Goal: Task Accomplishment & Management: Manage account settings

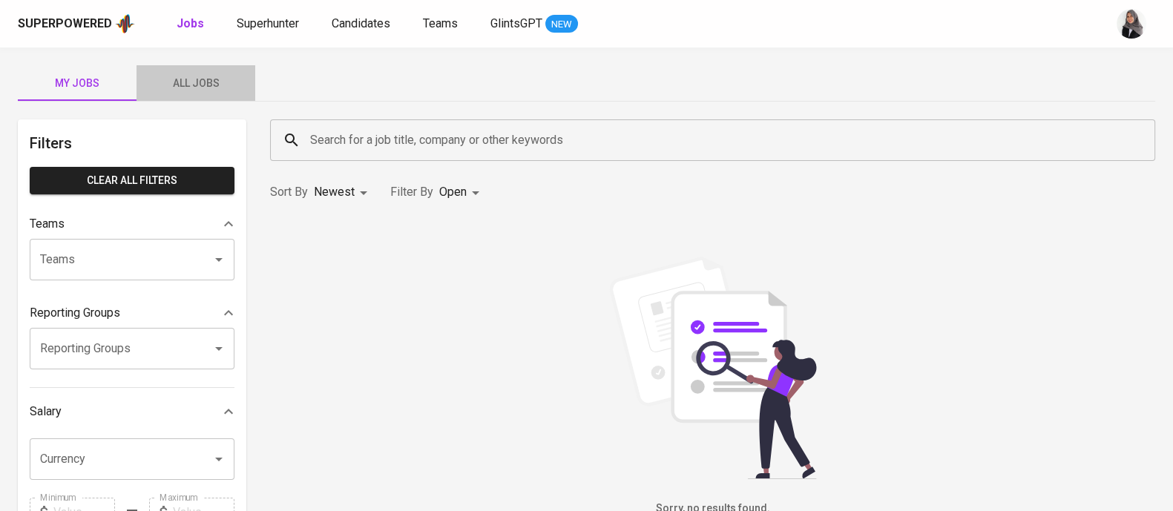
click at [185, 87] on span "All Jobs" at bounding box center [195, 83] width 101 height 19
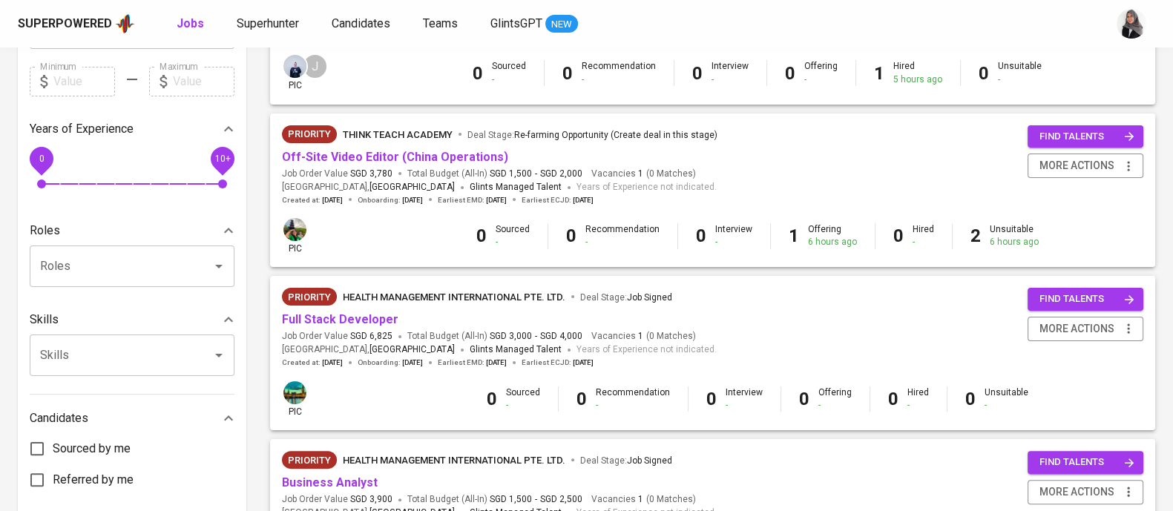
scroll to position [436, 0]
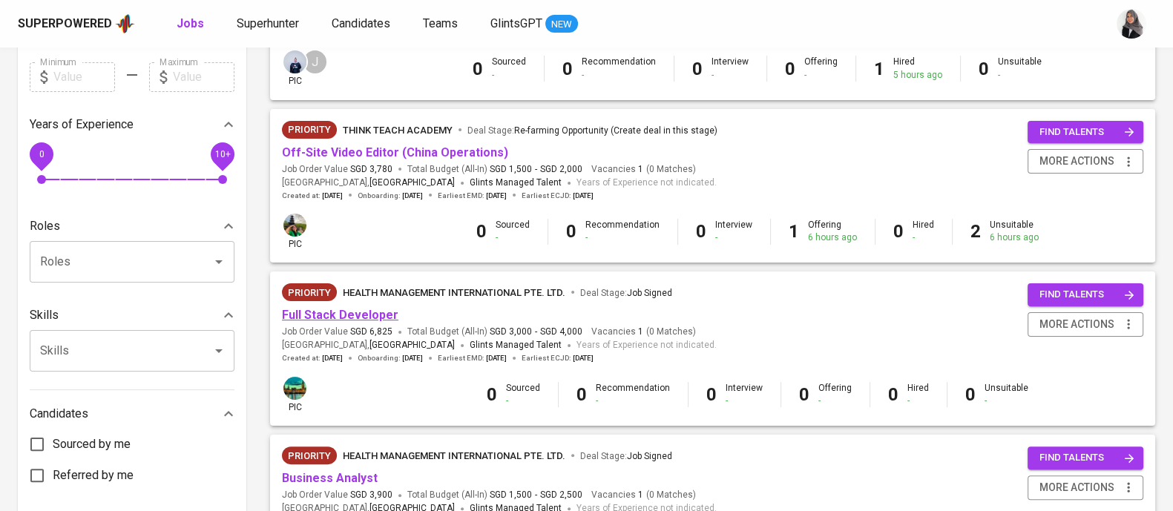
click at [351, 315] on link "Full Stack Developer" at bounding box center [340, 315] width 117 height 14
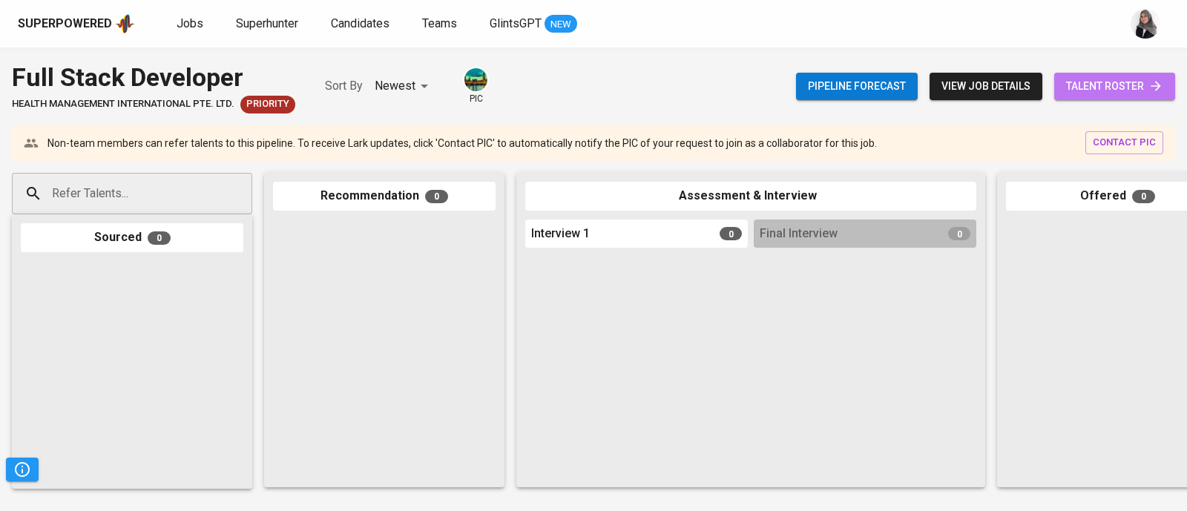
click at [1122, 85] on span "talent roster" at bounding box center [1114, 86] width 97 height 19
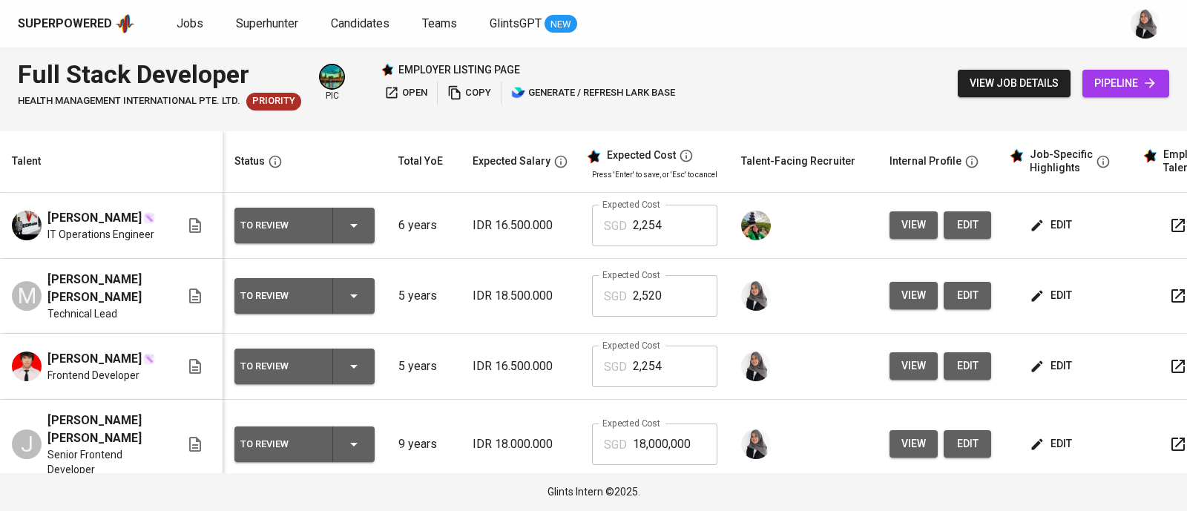
scroll to position [82, 0]
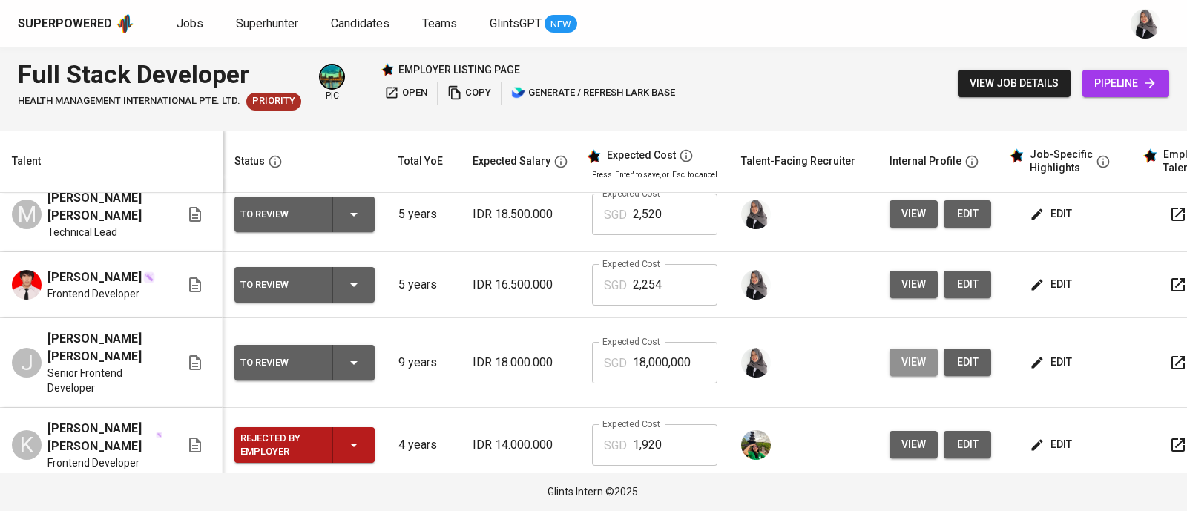
click at [907, 360] on span "view" at bounding box center [914, 362] width 24 height 19
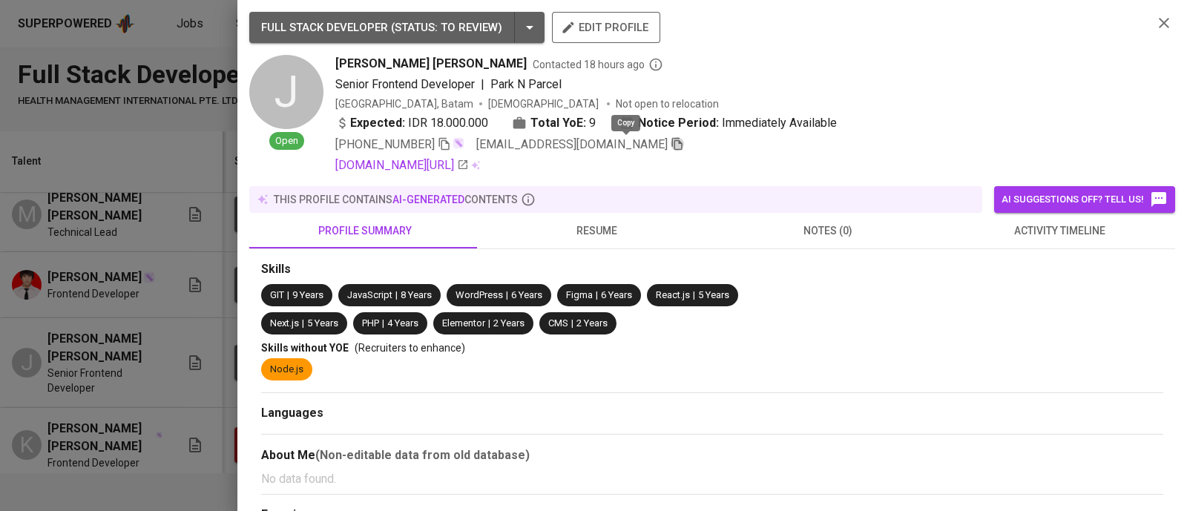
click at [671, 146] on icon "button" at bounding box center [677, 143] width 13 height 13
click at [1156, 23] on icon "button" at bounding box center [1165, 23] width 18 height 18
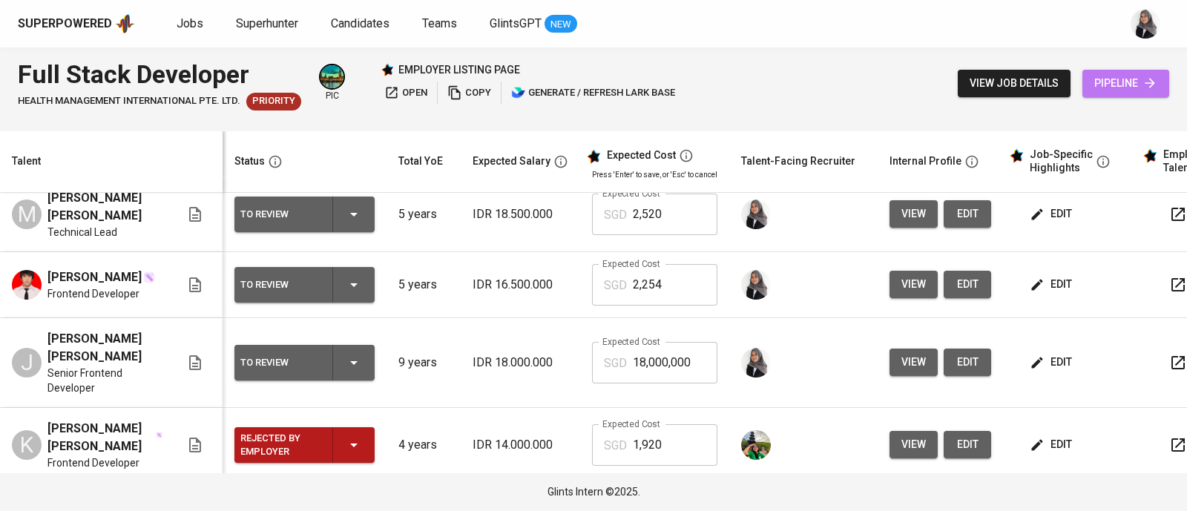
click at [1145, 78] on icon at bounding box center [1150, 83] width 15 height 15
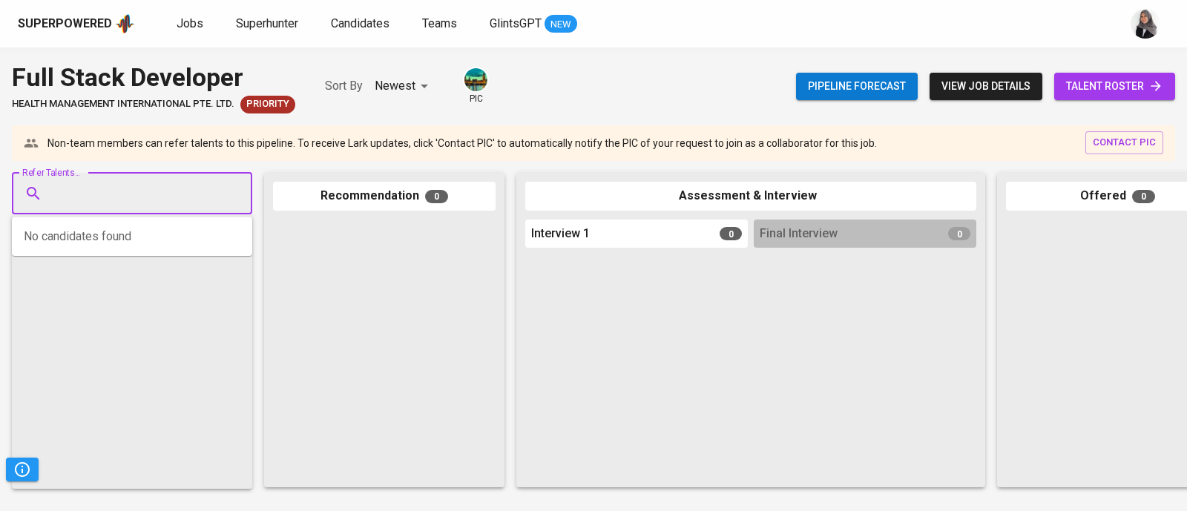
click at [111, 194] on input "Refer Talents..." at bounding box center [126, 194] width 156 height 28
paste input "juliandamass@gmail.com"
type input "juliandamass@gmail.com"
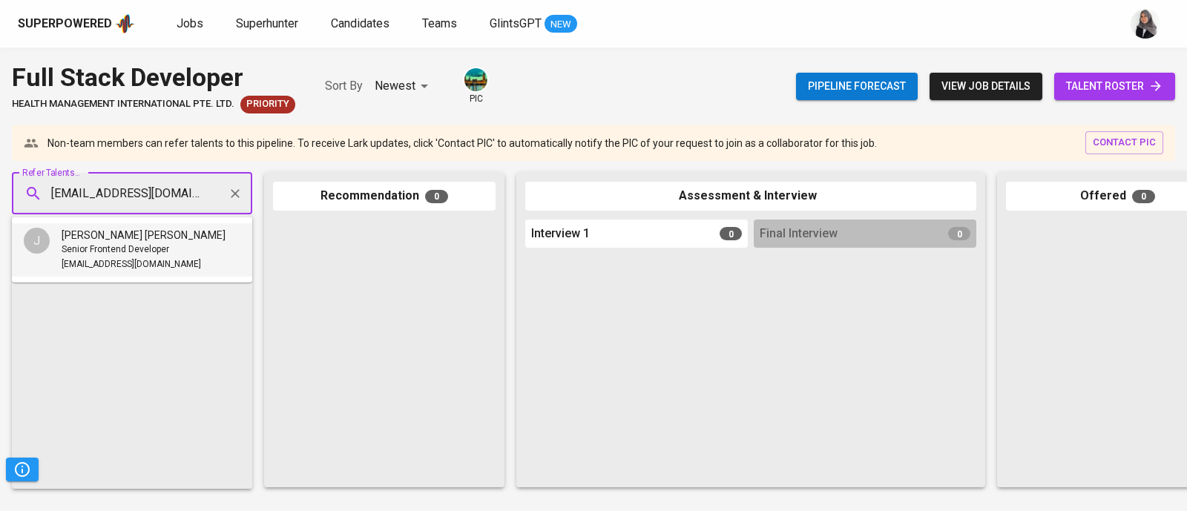
click at [108, 259] on span "juliandamass@gmail.com" at bounding box center [132, 265] width 140 height 15
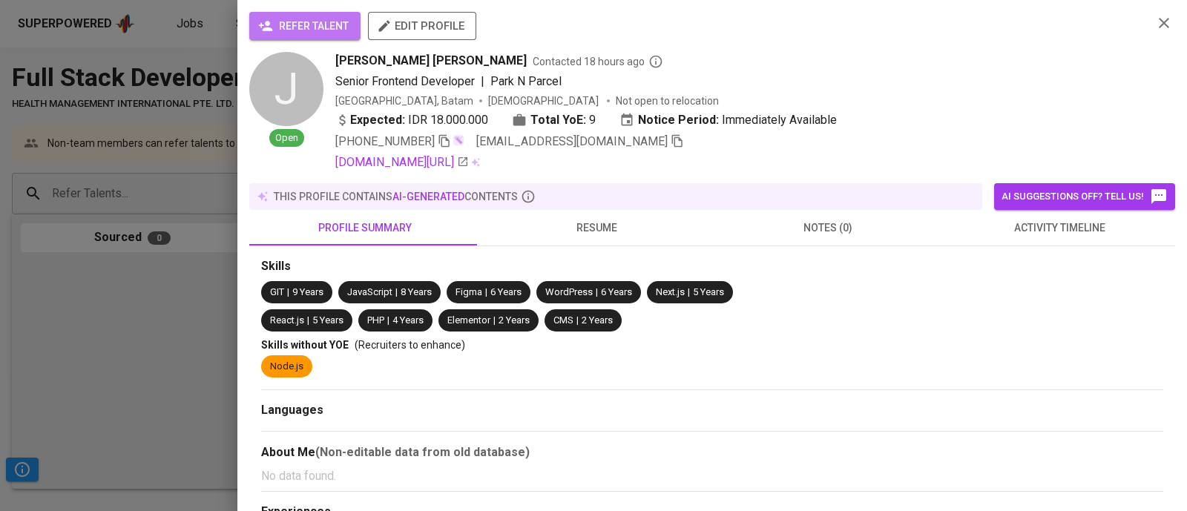
click at [301, 19] on span "refer talent" at bounding box center [305, 26] width 88 height 19
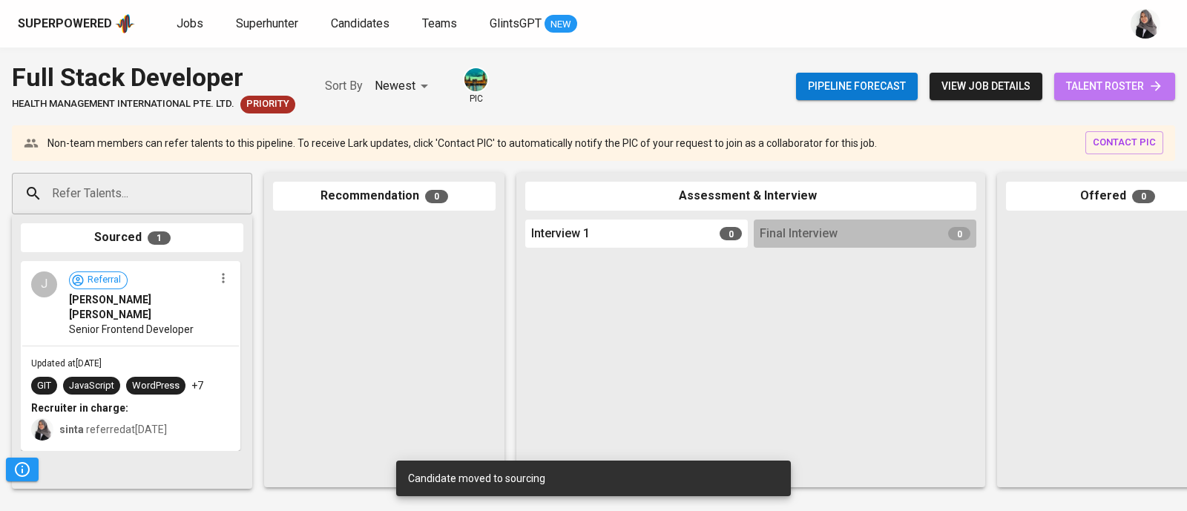
click at [1095, 83] on span "talent roster" at bounding box center [1114, 86] width 97 height 19
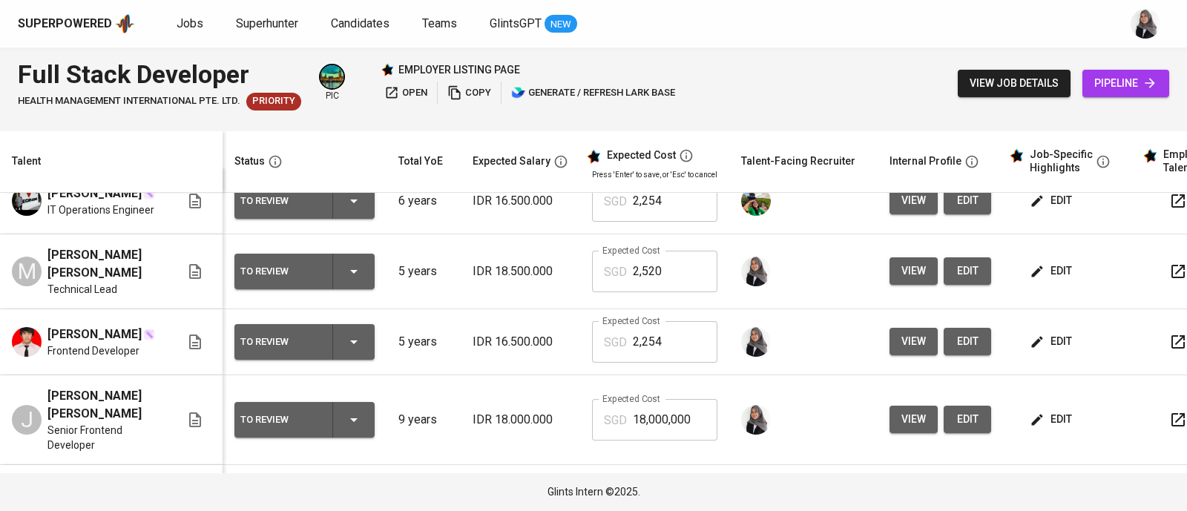
scroll to position [24, 0]
click at [922, 347] on button "view" at bounding box center [914, 341] width 48 height 27
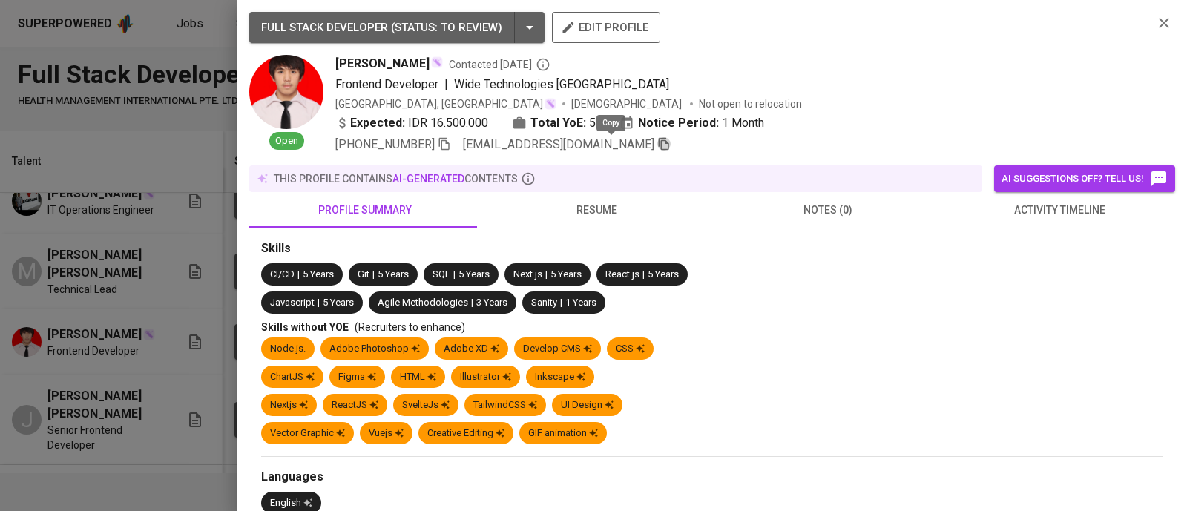
click at [658, 146] on icon "button" at bounding box center [664, 143] width 13 height 13
drag, startPoint x: 1152, startPoint y: 10, endPoint x: 1150, endPoint y: 22, distance: 11.4
click at [1150, 22] on div "FULL STACK DEVELOPER ( STATUS : To Review ) edit profile Open jessen reinhart C…" at bounding box center [712, 255] width 950 height 511
click at [1159, 22] on icon "button" at bounding box center [1164, 23] width 10 height 10
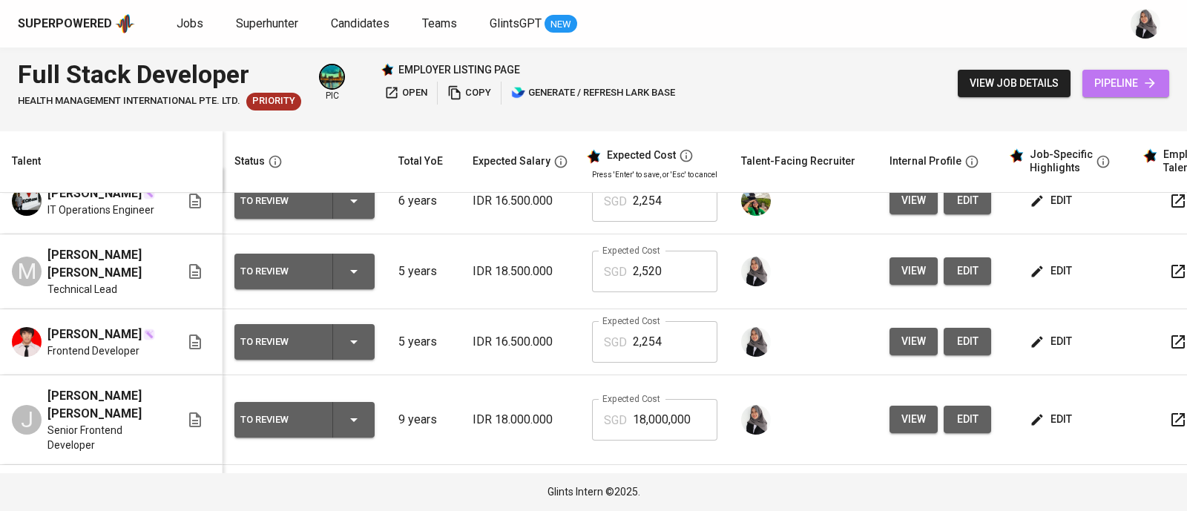
click at [1145, 91] on span "pipeline" at bounding box center [1126, 83] width 63 height 19
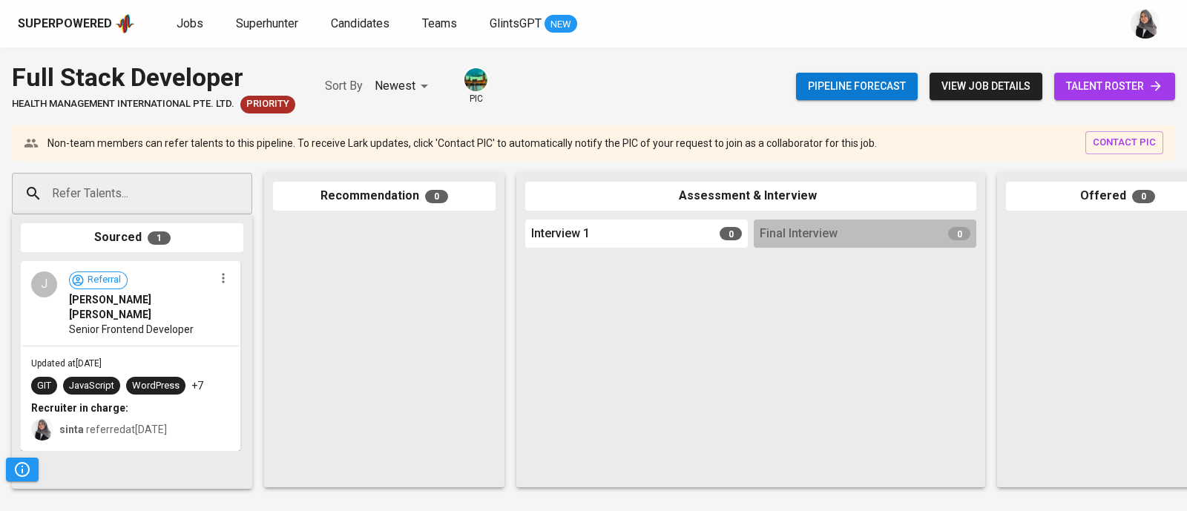
click at [157, 212] on div "Refer Talents..." at bounding box center [132, 194] width 240 height 42
paste input "jessen_1206@yahoo.com"
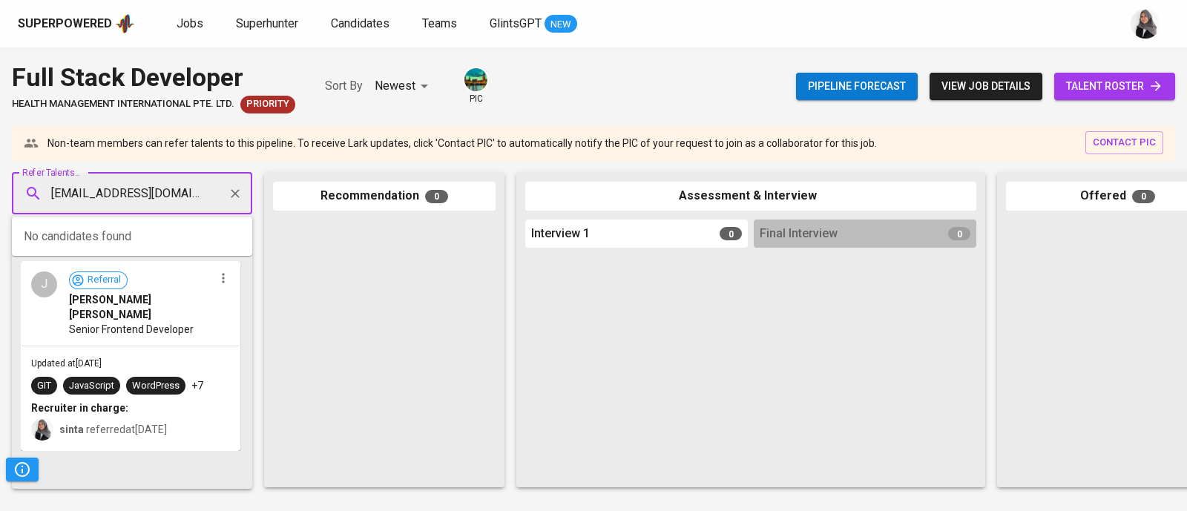
type input "jessen_1206@yahoo.com"
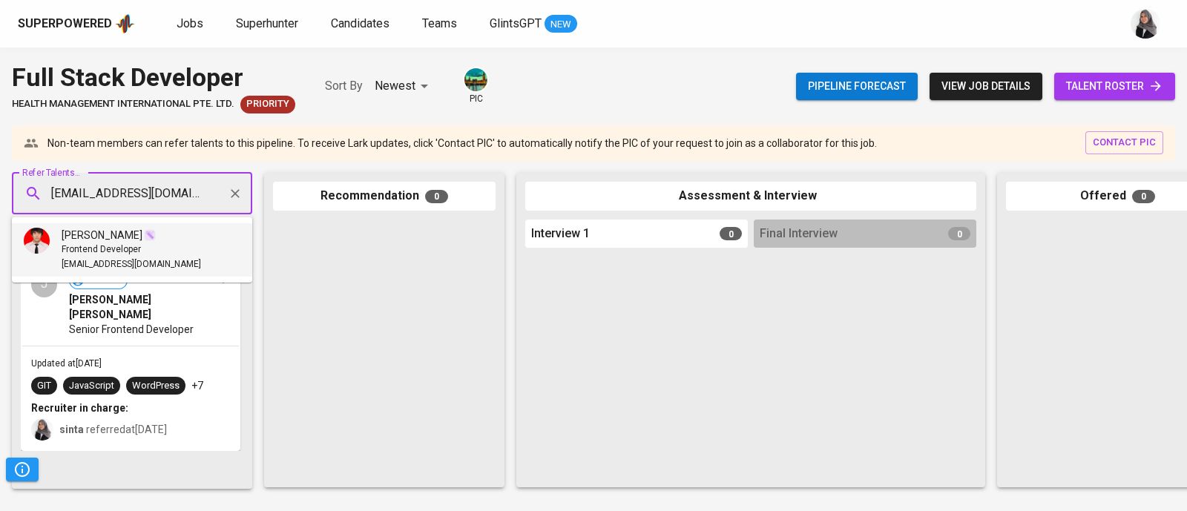
click at [172, 239] on li "jessen reinhart Frontend Developer jessen_1206@yahoo.com" at bounding box center [132, 249] width 240 height 53
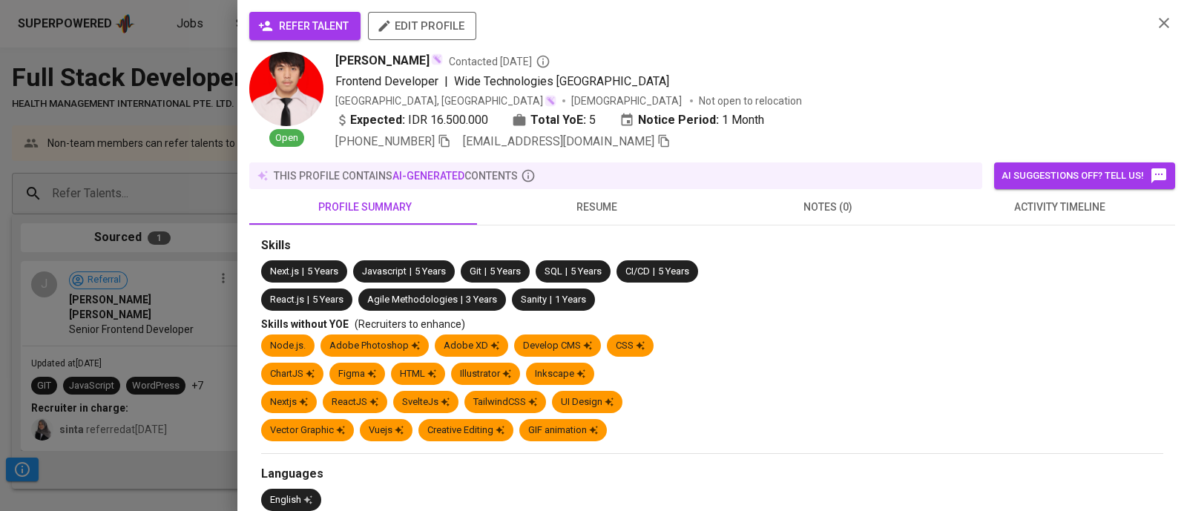
click at [315, 23] on span "refer talent" at bounding box center [305, 26] width 88 height 19
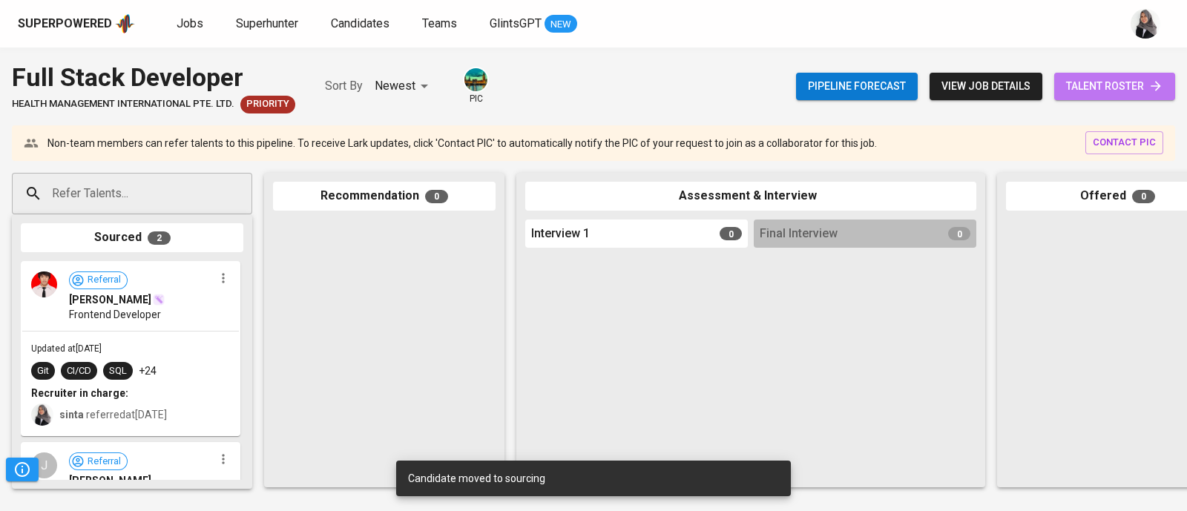
click at [1117, 82] on span "talent roster" at bounding box center [1114, 86] width 97 height 19
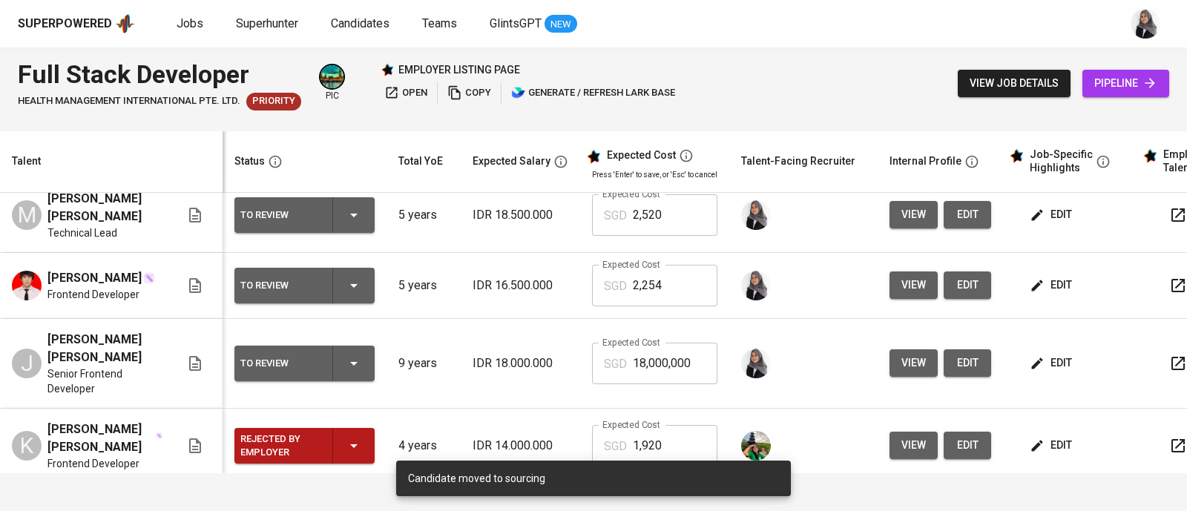
scroll to position [82, 0]
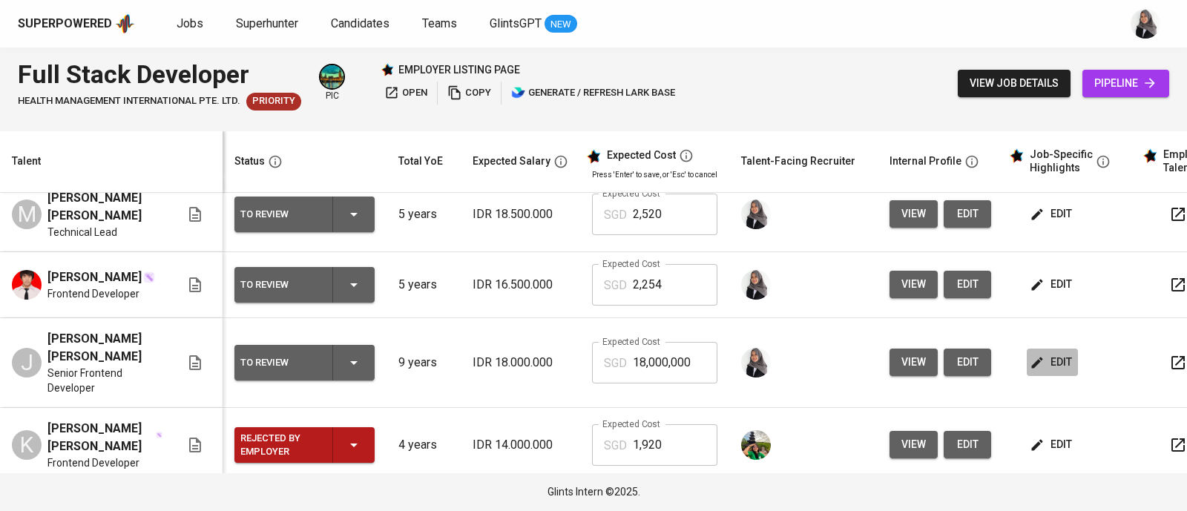
click at [1055, 350] on button "edit" at bounding box center [1052, 362] width 51 height 27
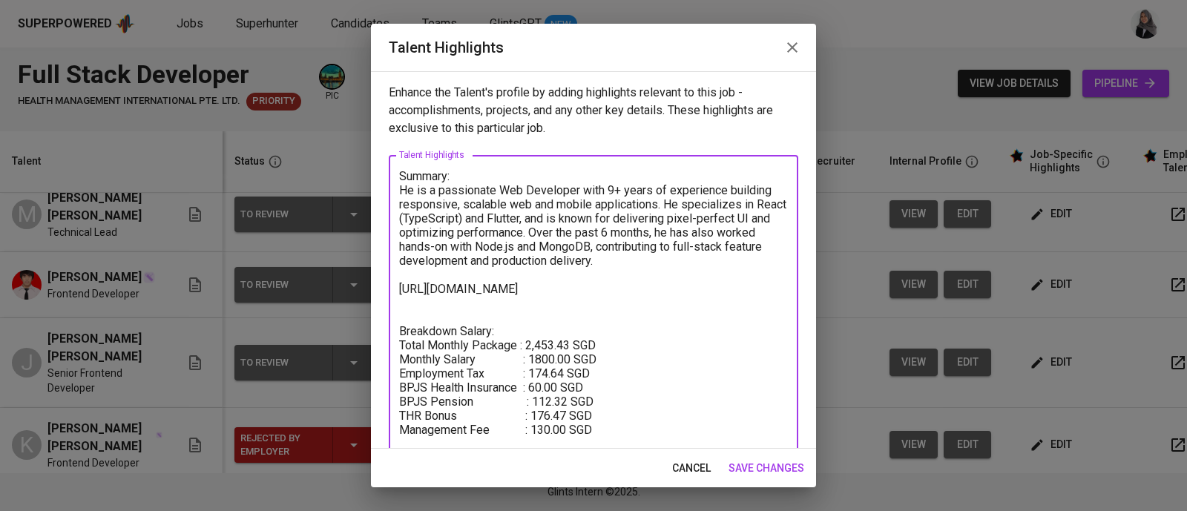
click at [531, 341] on textarea "Summary: He is a passionate Web Developer with 9+ years of experience building …" at bounding box center [593, 338] width 389 height 338
click at [532, 341] on textarea "Summary: He is a passionate Web Developer with 9+ years of experience building …" at bounding box center [593, 338] width 389 height 338
drag, startPoint x: 528, startPoint y: 343, endPoint x: 553, endPoint y: 347, distance: 24.9
click at [553, 347] on textarea "Summary: He is a passionate Web Developer with 9+ years of experience building …" at bounding box center [593, 338] width 389 height 338
click at [794, 461] on span "save changes" at bounding box center [767, 468] width 76 height 19
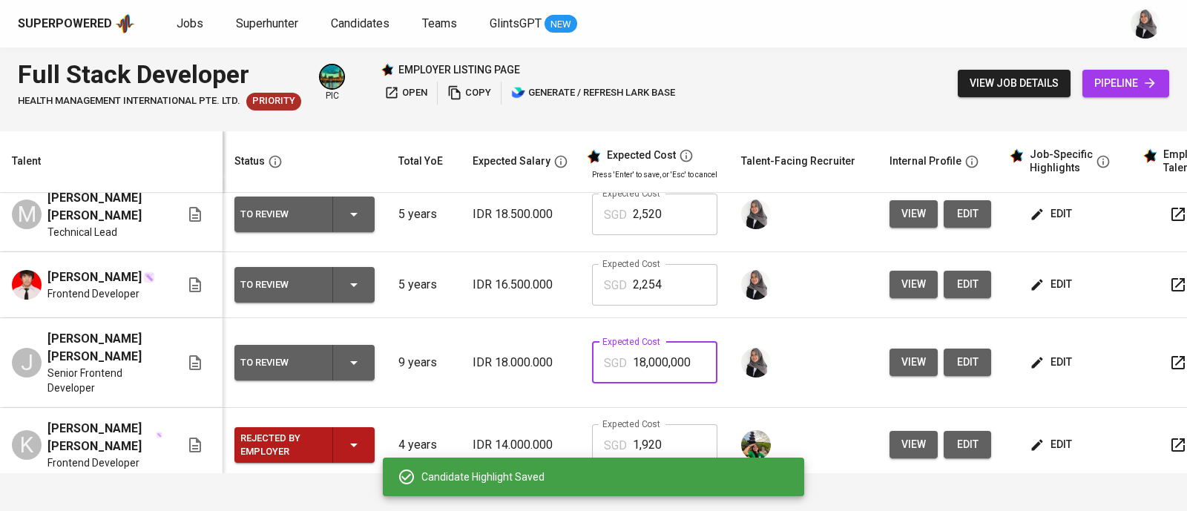
click at [669, 359] on input "18,000,000" at bounding box center [675, 363] width 85 height 42
paste input "245"
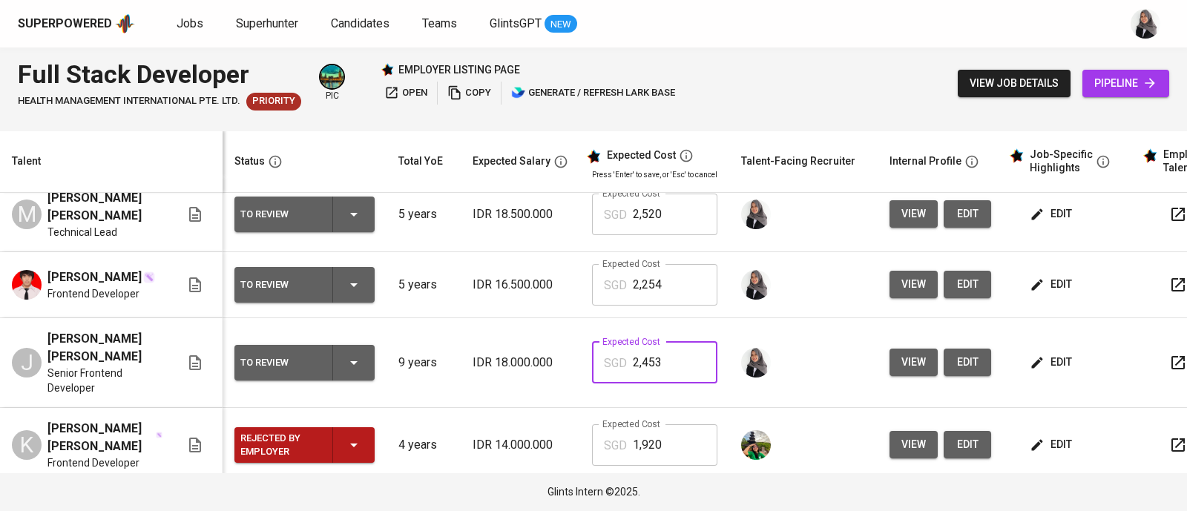
type input "2,453"
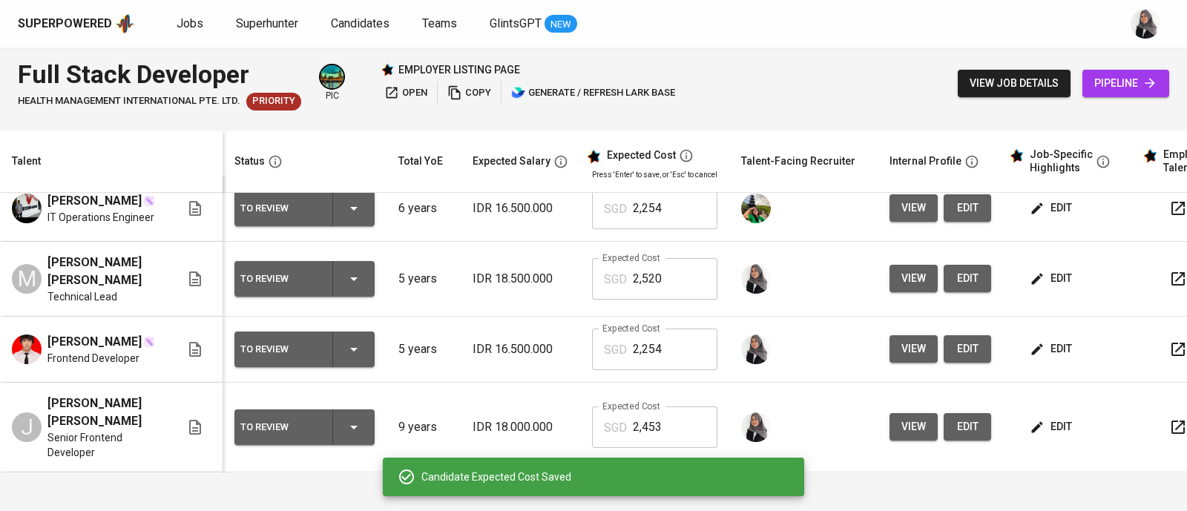
scroll to position [15, 0]
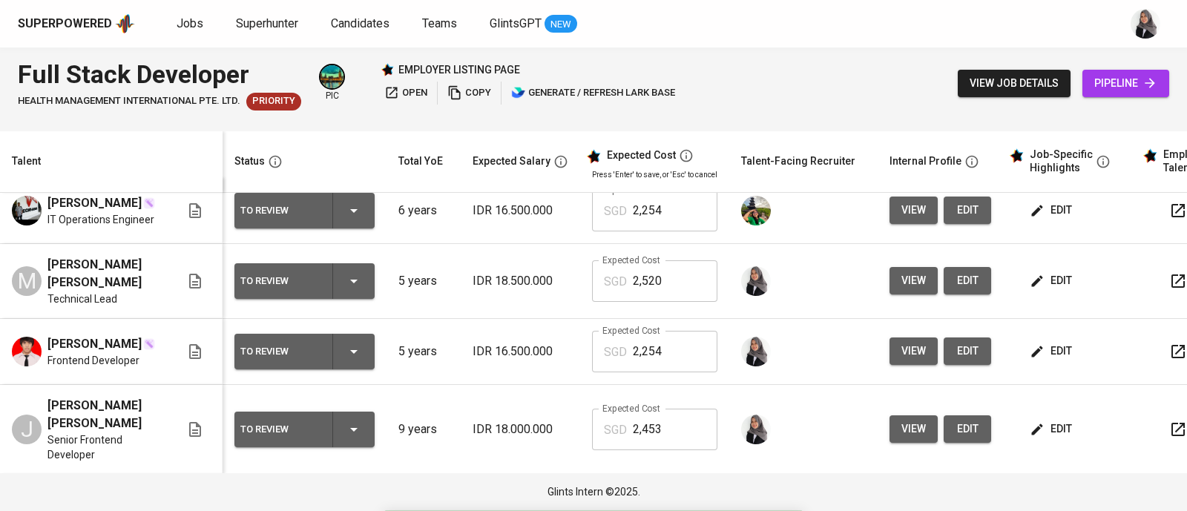
click at [928, 281] on button "view" at bounding box center [914, 280] width 48 height 27
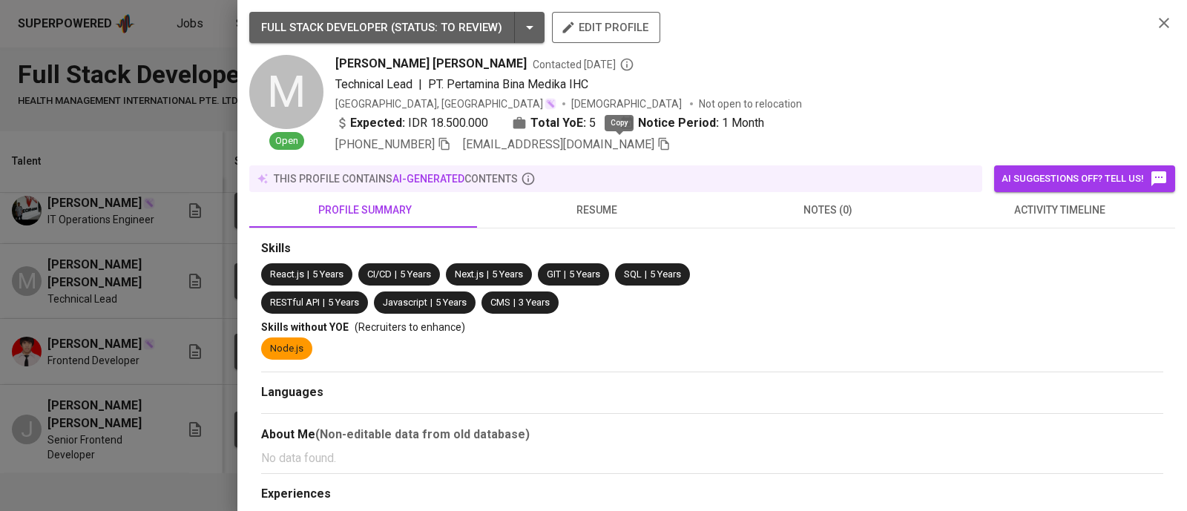
click at [658, 140] on icon "button" at bounding box center [664, 143] width 13 height 13
click at [1159, 22] on icon "button" at bounding box center [1164, 23] width 10 height 10
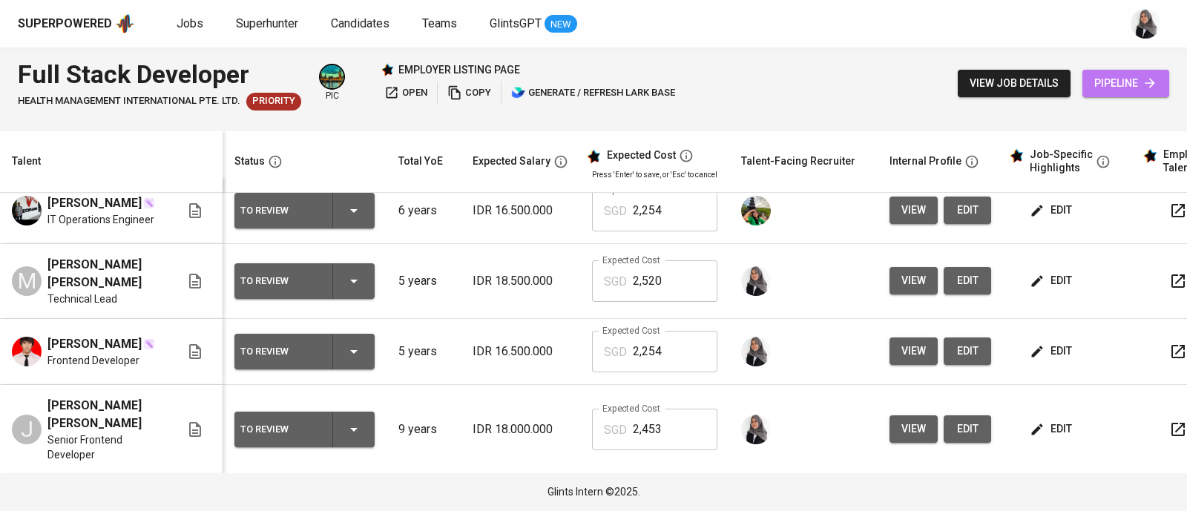
click at [1110, 84] on span "pipeline" at bounding box center [1126, 83] width 63 height 19
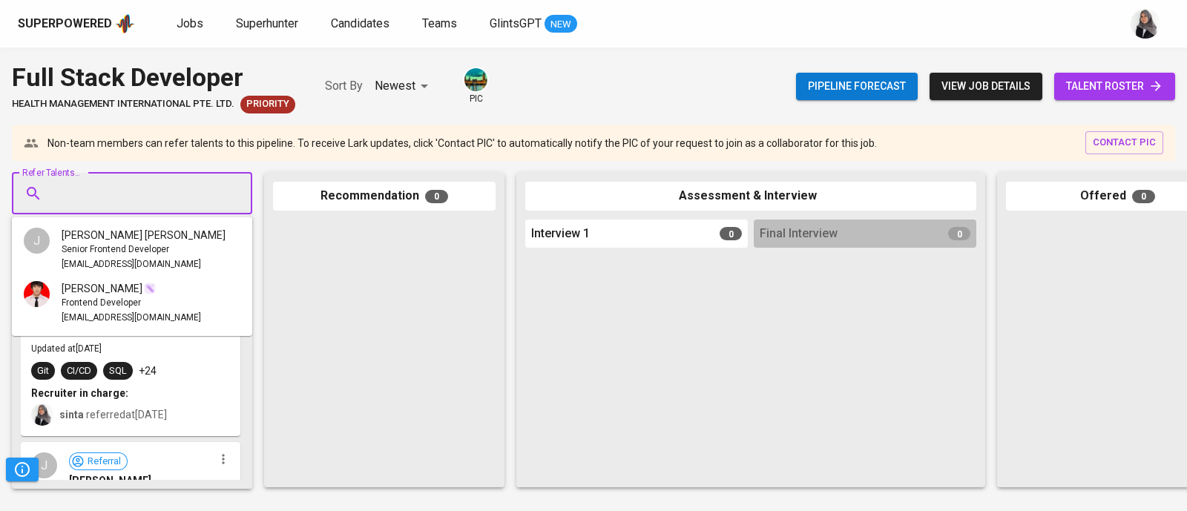
click at [116, 186] on input "Refer Talents..." at bounding box center [126, 194] width 156 height 28
paste input "aditiafarhan25@gmail.com"
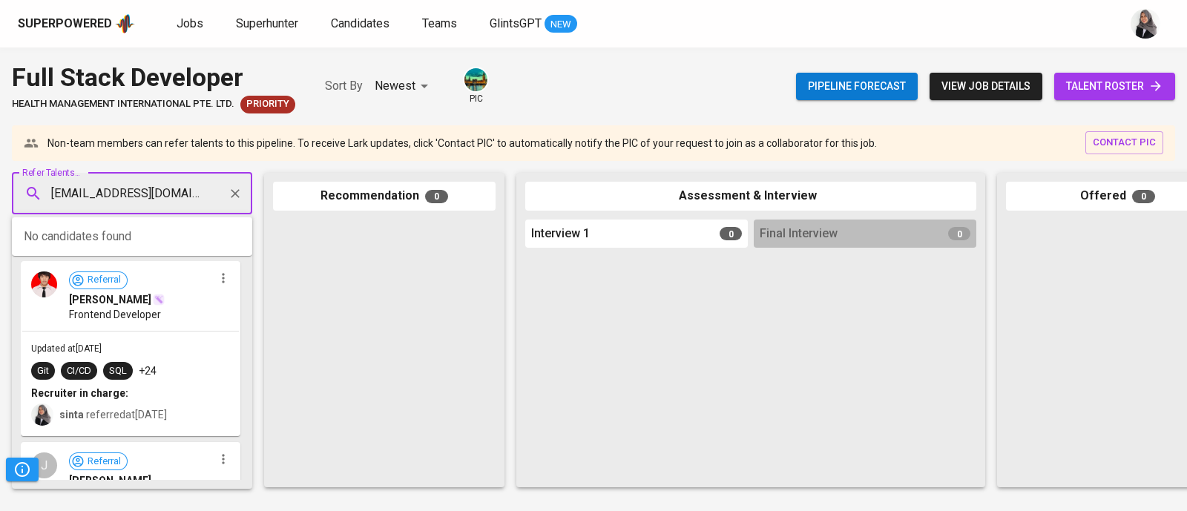
type input "aditiafarhan25@gmail.com"
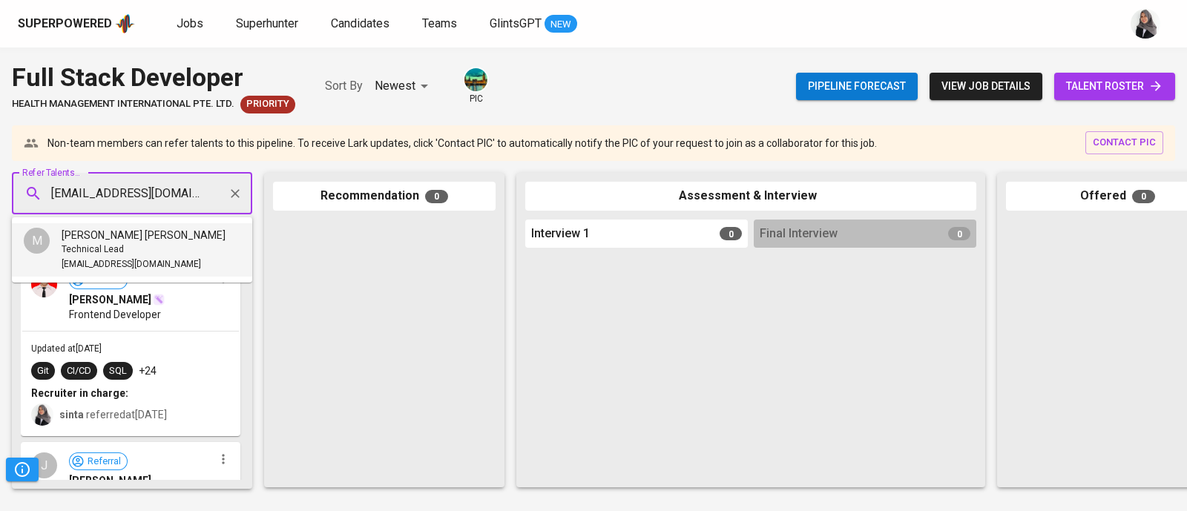
click at [174, 250] on div "Technical Lead" at bounding box center [144, 250] width 164 height 15
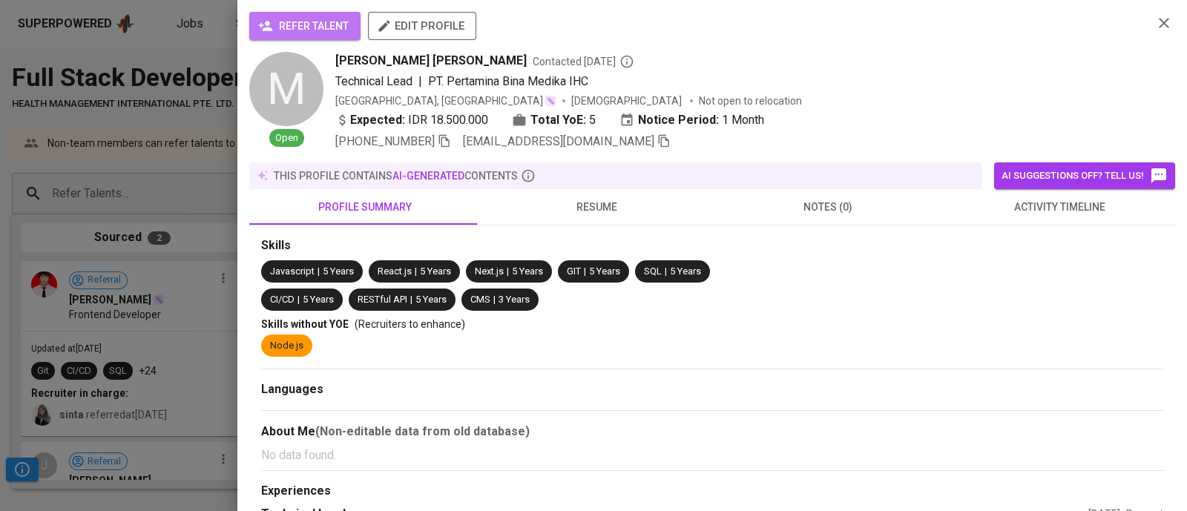
click at [326, 13] on button "refer talent" at bounding box center [304, 26] width 111 height 28
